Goal: Task Accomplishment & Management: Use online tool/utility

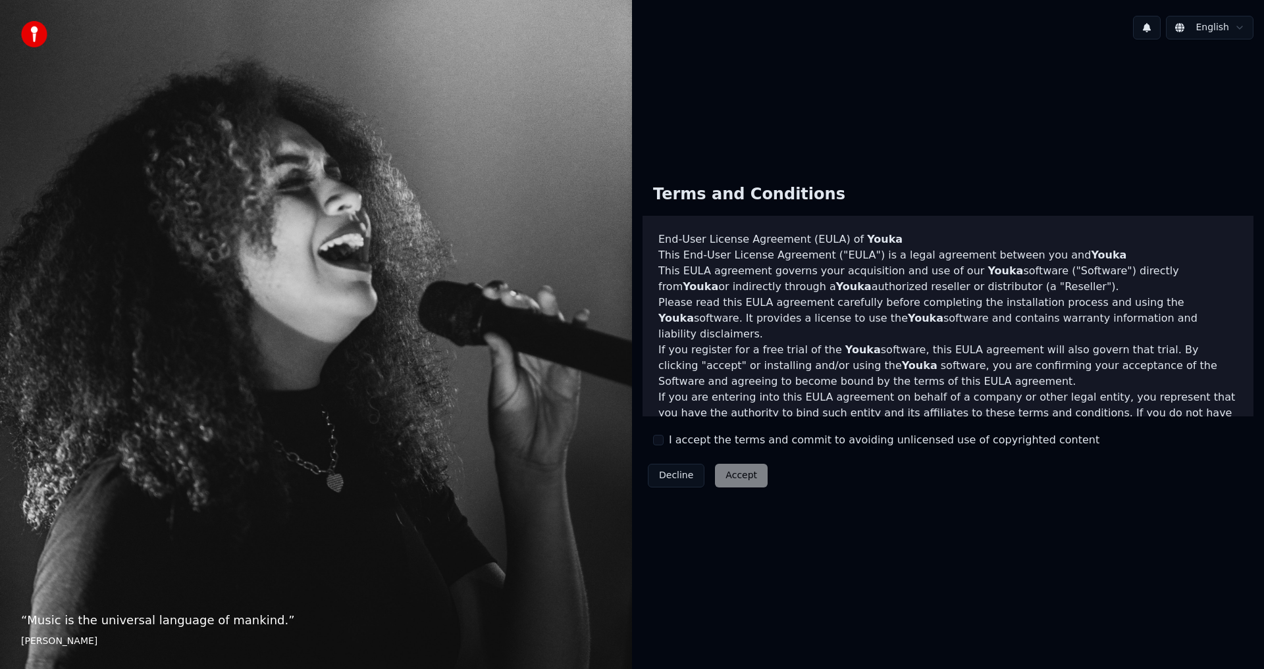
click at [657, 435] on button "I accept the terms and commit to avoiding unlicensed use of copyrighted content" at bounding box center [658, 440] width 11 height 11
click at [748, 474] on button "Accept" at bounding box center [741, 476] width 53 height 24
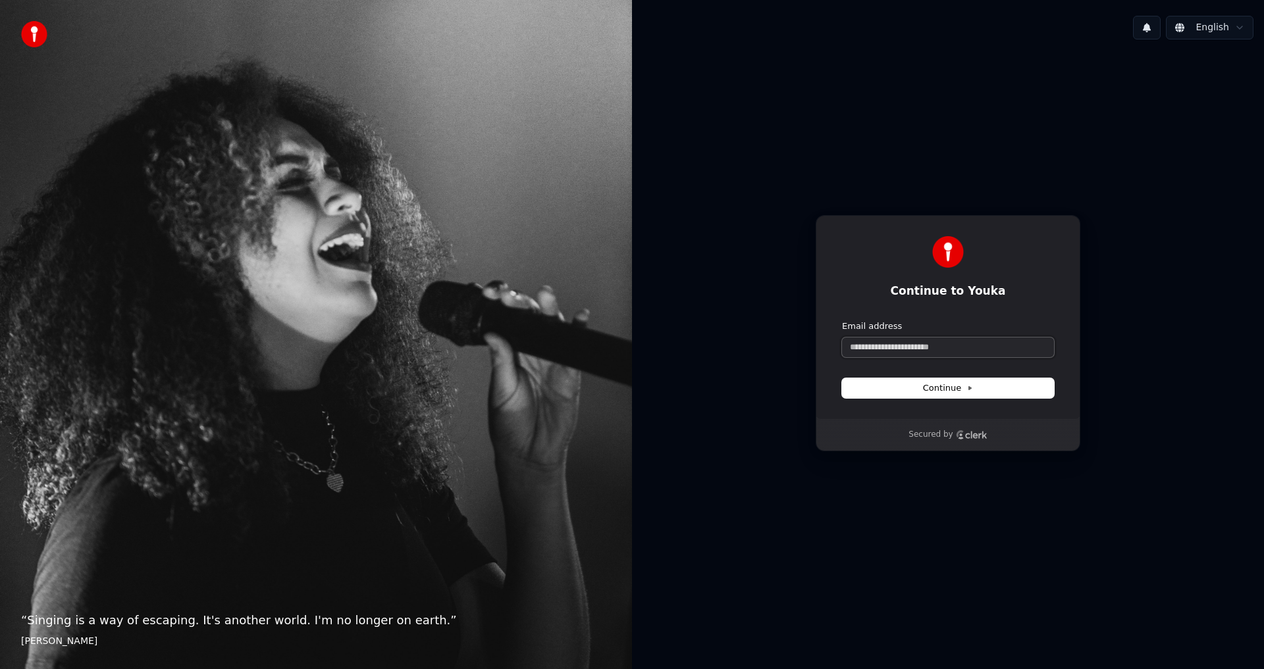
click at [928, 350] on input "Email address" at bounding box center [948, 348] width 212 height 20
type input "*"
click at [842, 320] on button "submit" at bounding box center [842, 320] width 0 height 0
type input "**********"
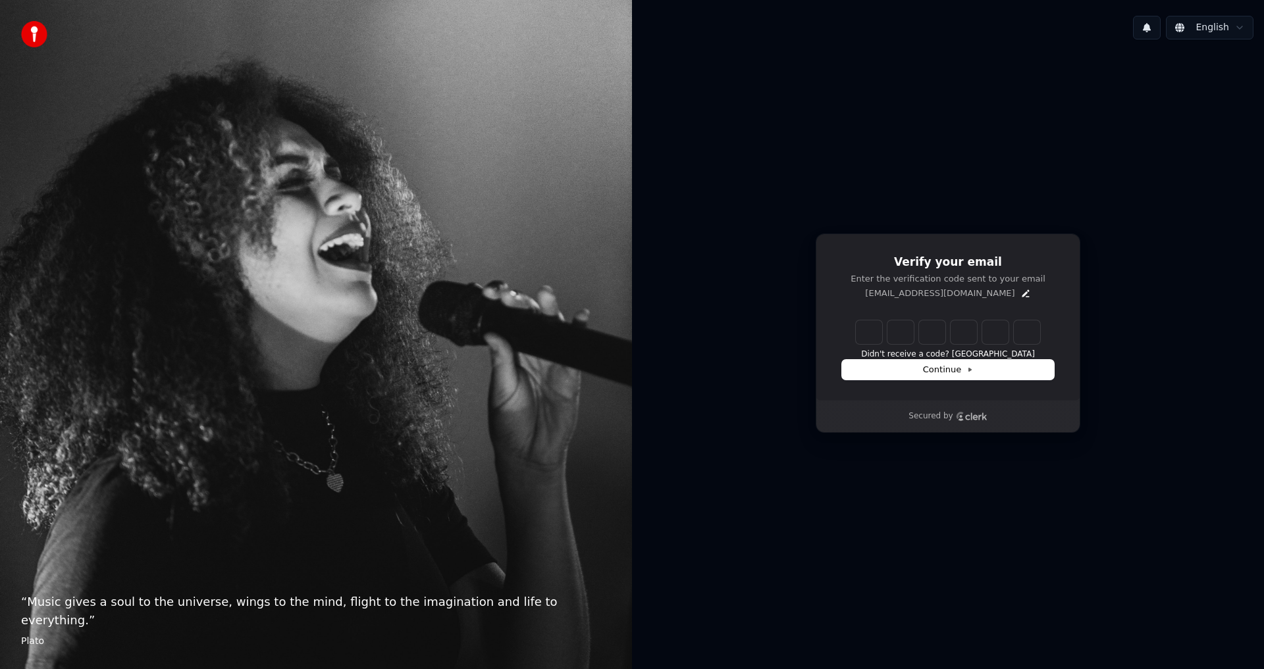
click at [1107, 220] on div "Verify your email Enter the verification code sent to your email am133n@gmail.c…" at bounding box center [948, 333] width 632 height 567
click at [869, 332] on input "Enter verification code" at bounding box center [961, 332] width 211 height 24
type input "******"
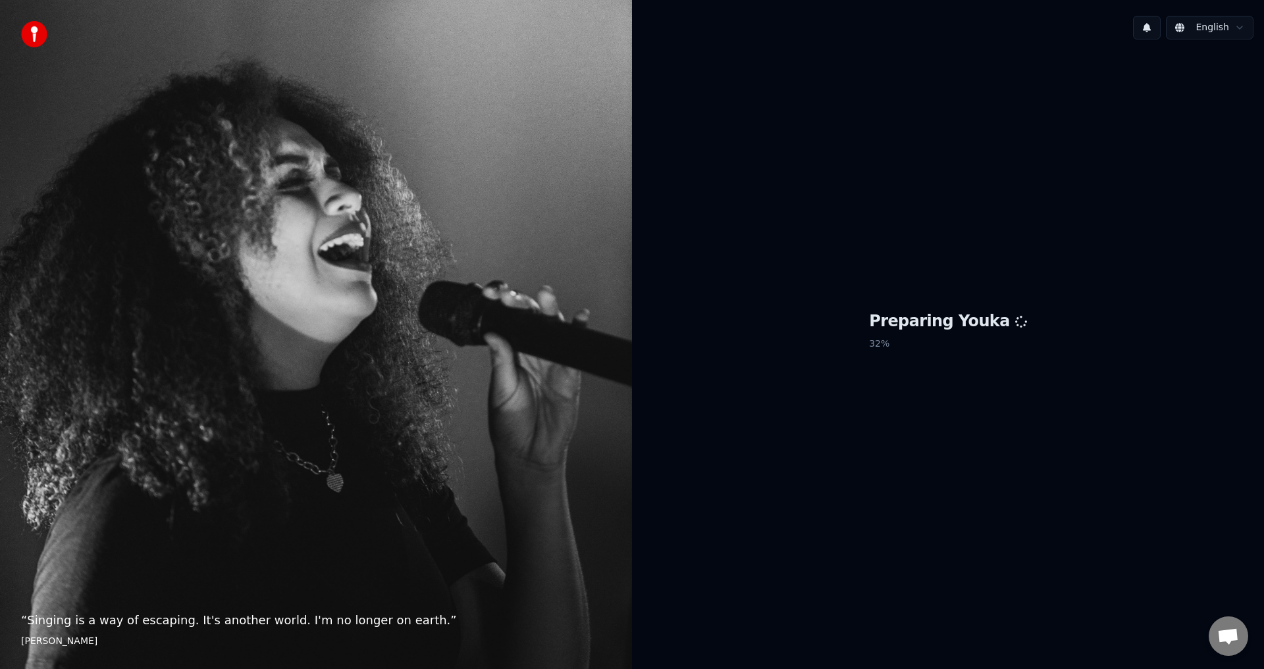
click at [1148, 323] on div "Preparing Youka 32 %" at bounding box center [948, 333] width 632 height 567
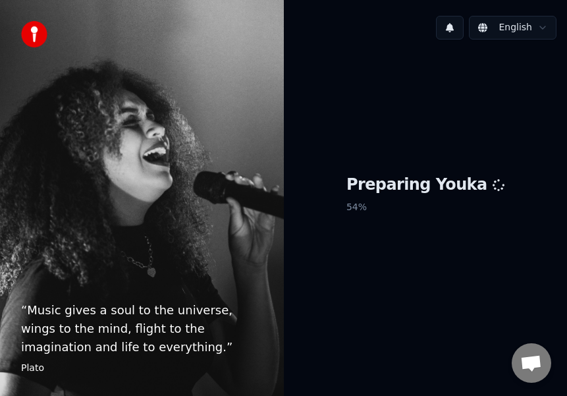
click at [402, 232] on div "Preparing Youka 54 %" at bounding box center [426, 196] width 284 height 293
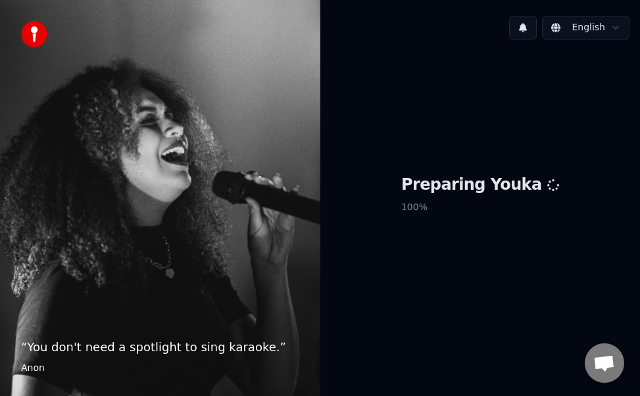
click at [49, 126] on div "“ You don't need a spotlight to sing karaoke. ” [PERSON_NAME]" at bounding box center [160, 198] width 320 height 396
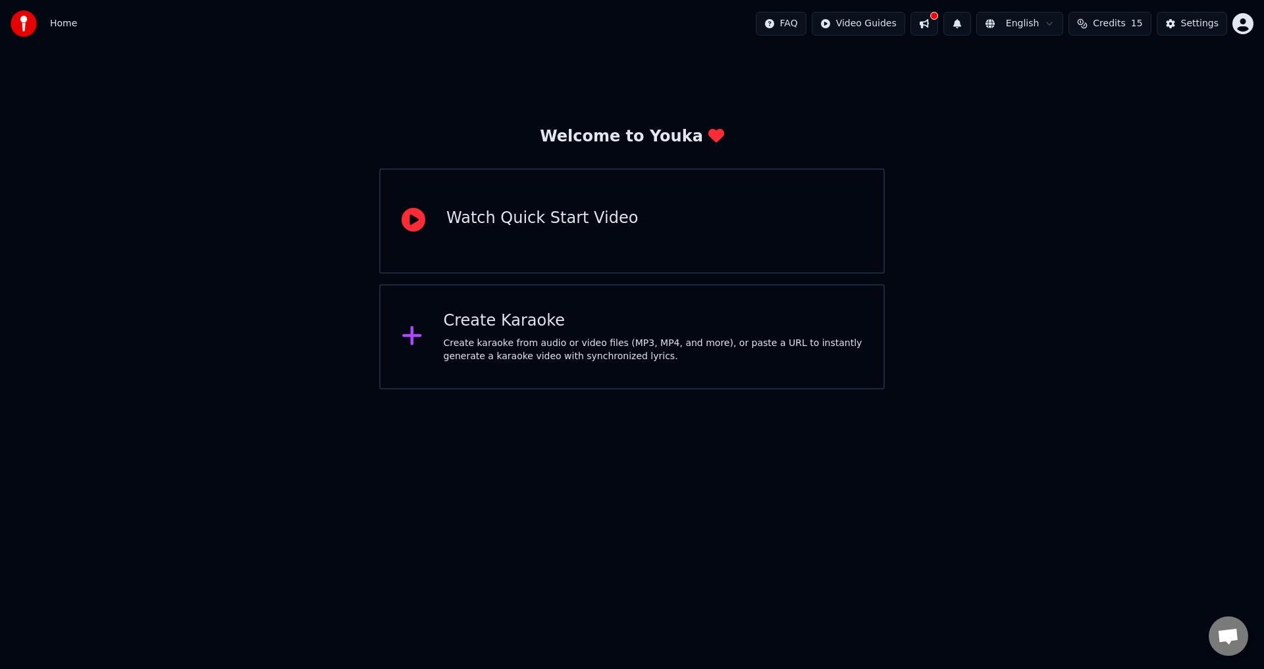
click at [683, 246] on div "Watch Quick Start Video" at bounding box center [631, 220] width 505 height 105
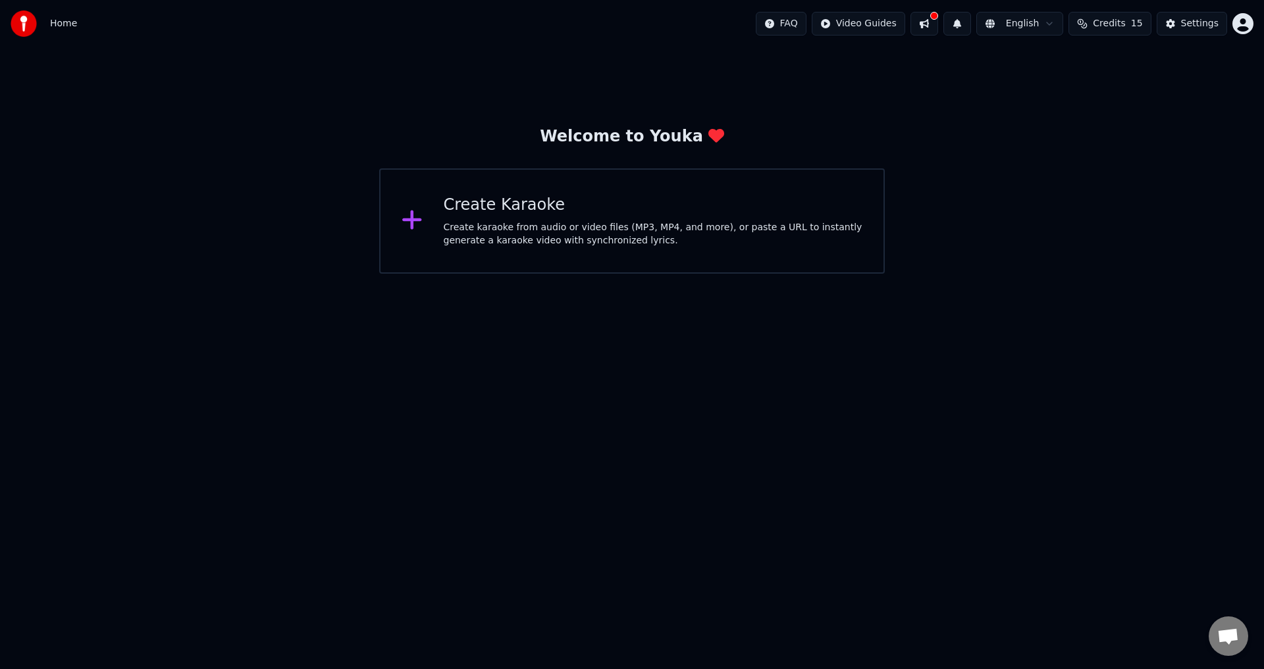
click at [776, 222] on div "Create karaoke from audio or video files (MP3, MP4, and more), or paste a URL t…" at bounding box center [653, 234] width 419 height 26
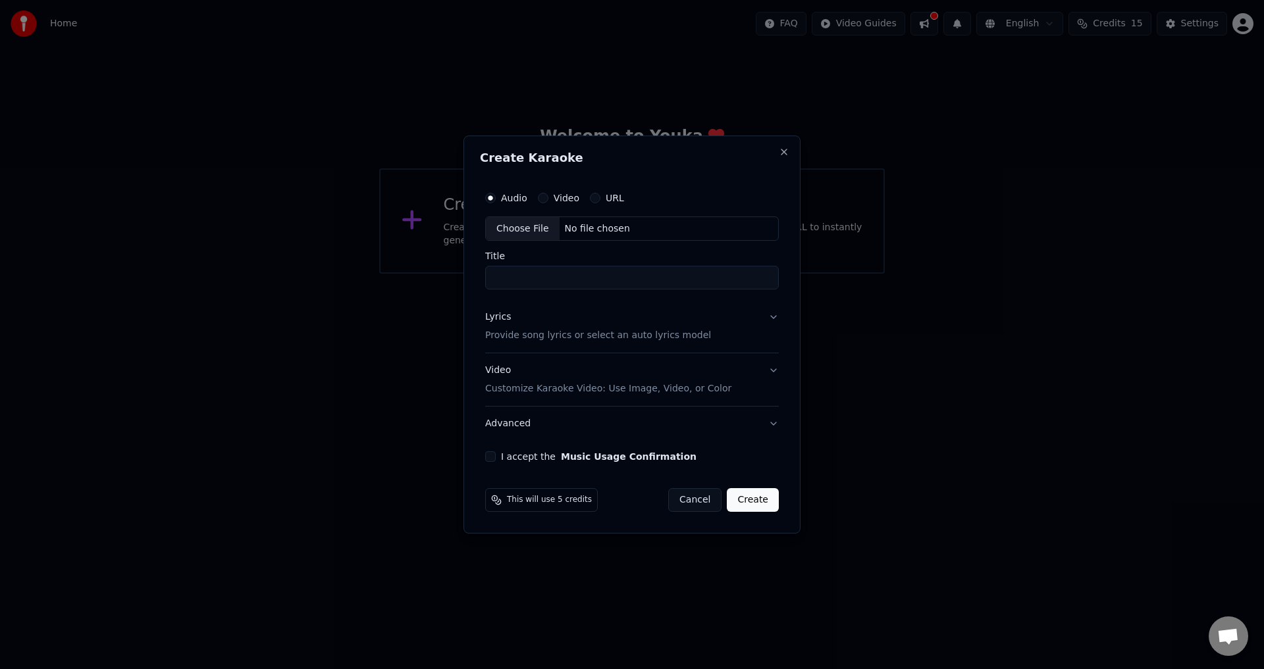
click at [695, 492] on button "Cancel" at bounding box center [694, 500] width 53 height 24
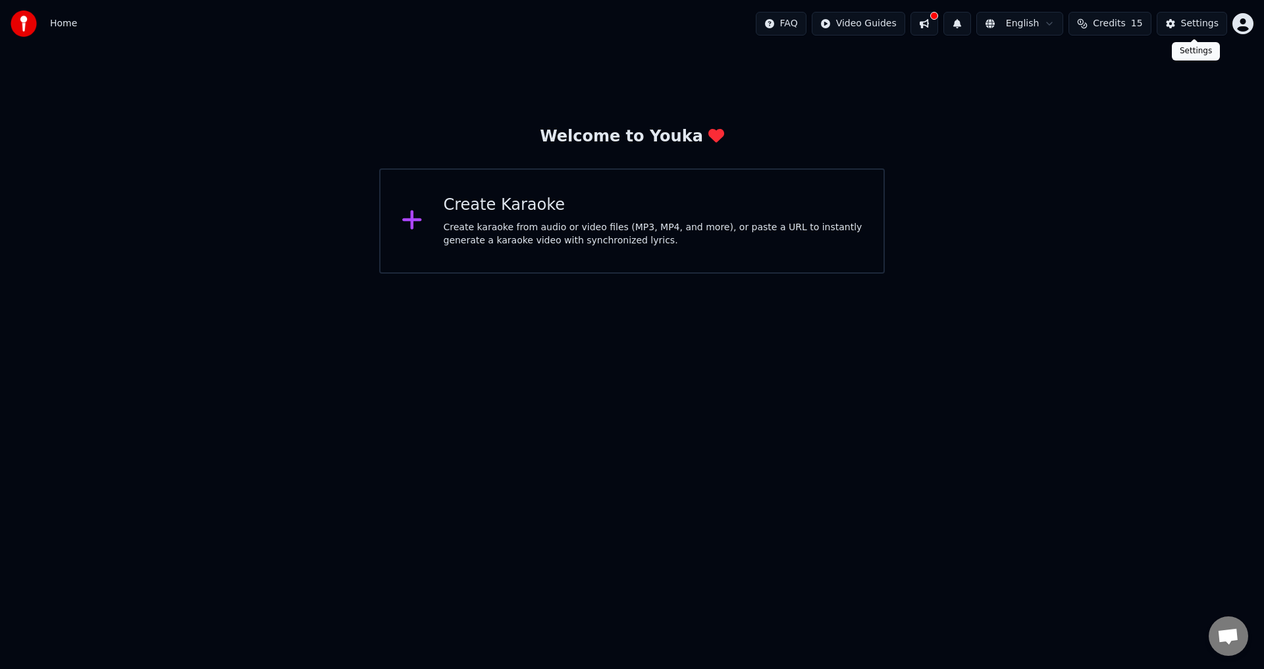
click at [1198, 18] on div "Settings" at bounding box center [1200, 23] width 38 height 13
